Goal: Task Accomplishment & Management: Complete application form

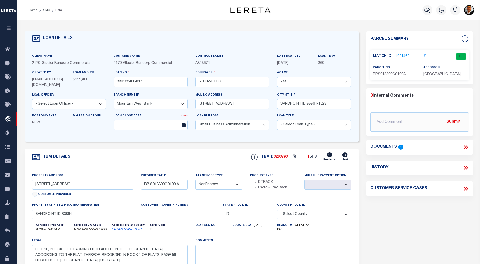
select select "4575"
select select "1400"
select select "NonEscrow"
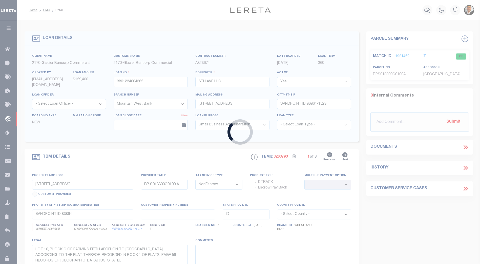
type input "122745"
type input "TOSCANO PROPERTIES LLC"
select select "False"
select select
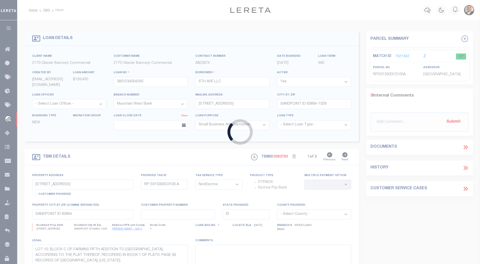
select select
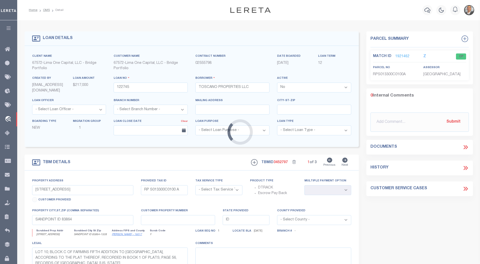
type input "[STREET_ADDRESS]"
radio input "true"
select select "Escrow"
select select
type input "[GEOGRAPHIC_DATA] IN 46208"
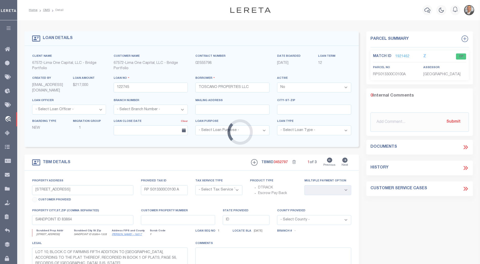
type input "122745-1"
type input "IN"
type textarea "COLLECTOR: ENTITY: PARCEL: 4"
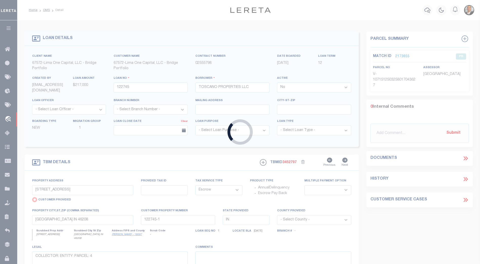
type input "122748"
type input "VISION CUSTOM HOMES,"
select select "True"
select select
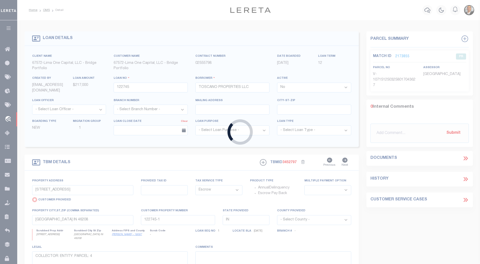
type input "[STREET_ADDRESS][PERSON_NAME]"
type input "SPRINGDALE AR 72764"
select select "10"
select select "20"
select select "NonEscrow"
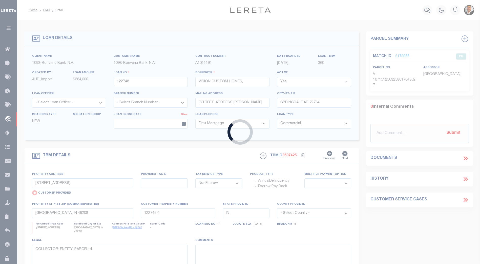
select select "142409"
select select "1392"
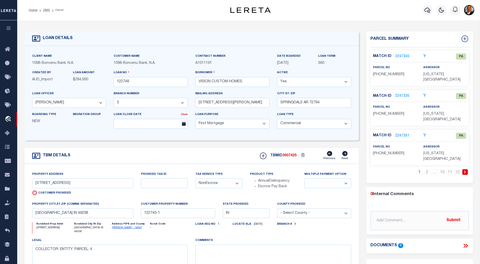
type input "[STREET_ADDRESS]"
radio input "false"
type input "76004599000"
select select
type input "FARMINGTON AR 72730"
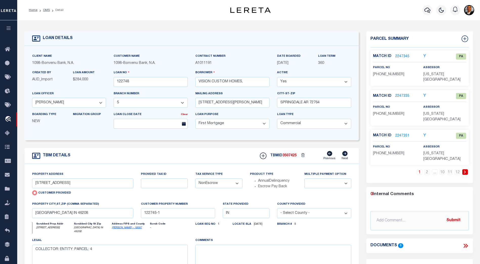
type input "AR"
select select
type textarea "[STREET_ADDRESS][US_STATE]"
click at [121, 81] on input "122748" at bounding box center [151, 82] width 74 height 10
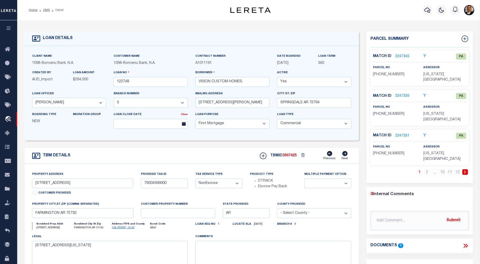
click at [403, 56] on link "2247345" at bounding box center [402, 56] width 14 height 5
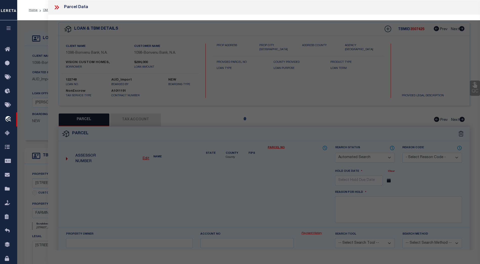
checkbox input "false"
select select "PA"
select select "099"
type input "VISION CUSTOM HOMES LLC"
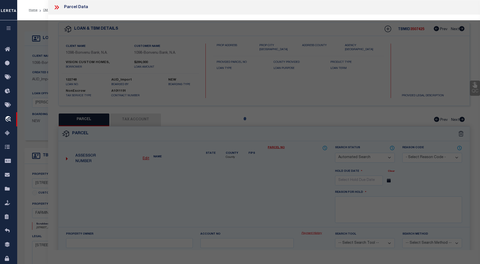
select select "MDD"
select select "ADD"
type input "FARMINGTON AR 72730"
type textarea "SUMMERFIELD S/D PH 1 Block/Lot:N/A / 060"
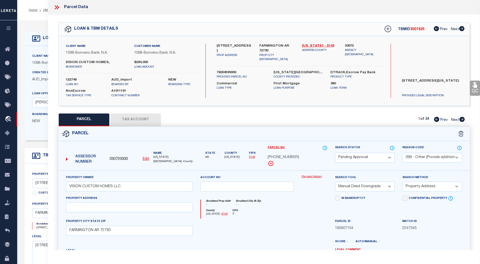
click at [56, 6] on icon at bounding box center [56, 7] width 7 height 7
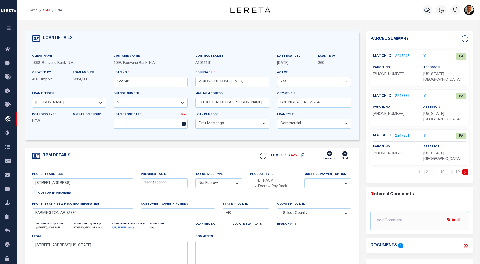
click at [46, 10] on link "OMS" at bounding box center [46, 10] width 7 height 3
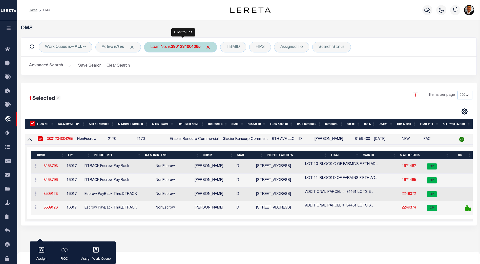
click at [194, 48] on b "3801234004265" at bounding box center [186, 47] width 30 height 4
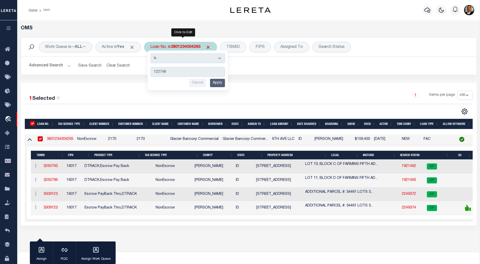
type input "122748"
click at [220, 83] on input "Apply" at bounding box center [217, 83] width 15 height 8
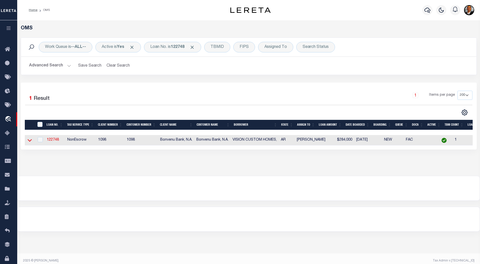
click at [28, 142] on icon at bounding box center [30, 139] width 4 height 5
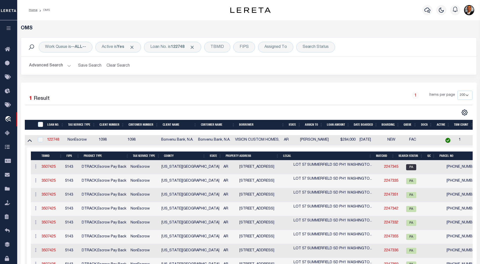
click at [413, 156] on th "Search Status" at bounding box center [411, 155] width 29 height 9
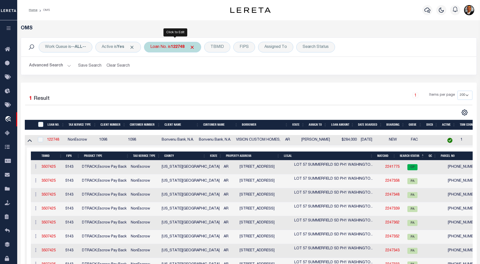
click at [177, 48] on b "122748" at bounding box center [178, 47] width 14 height 4
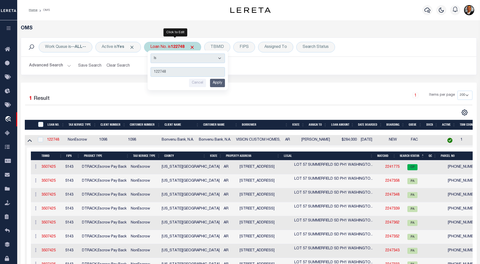
click at [219, 83] on input "Apply" at bounding box center [217, 83] width 15 height 8
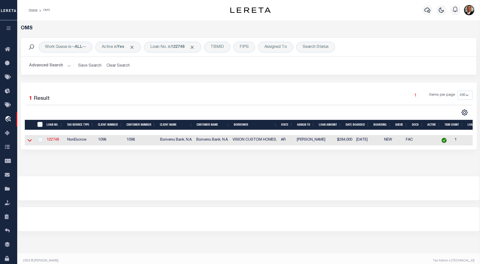
click at [31, 141] on icon at bounding box center [30, 139] width 4 height 5
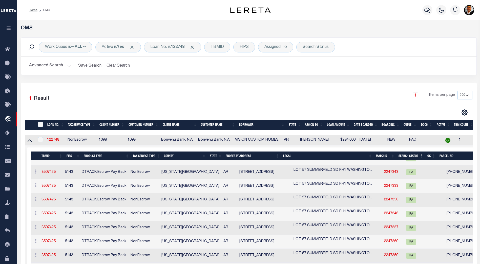
scroll to position [77, 0]
